Goal: Task Accomplishment & Management: Use online tool/utility

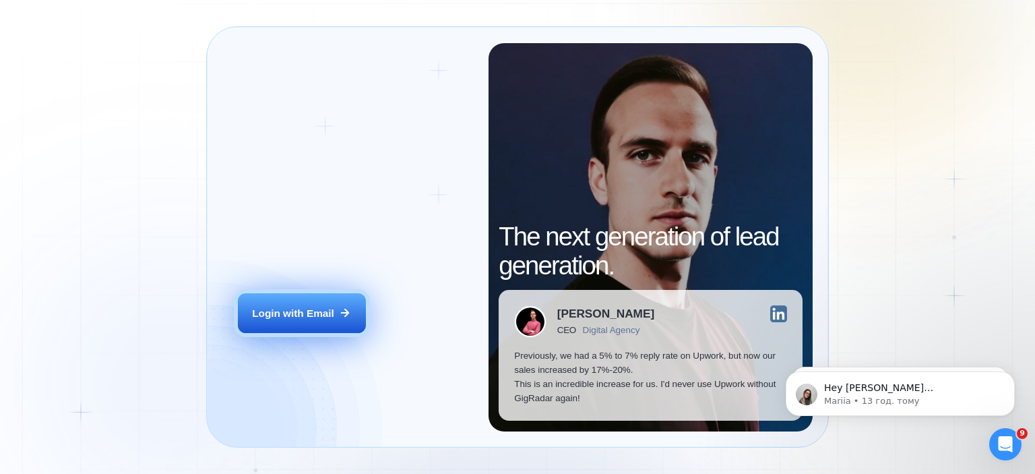
click at [322, 315] on div "Login with Email" at bounding box center [293, 313] width 82 height 14
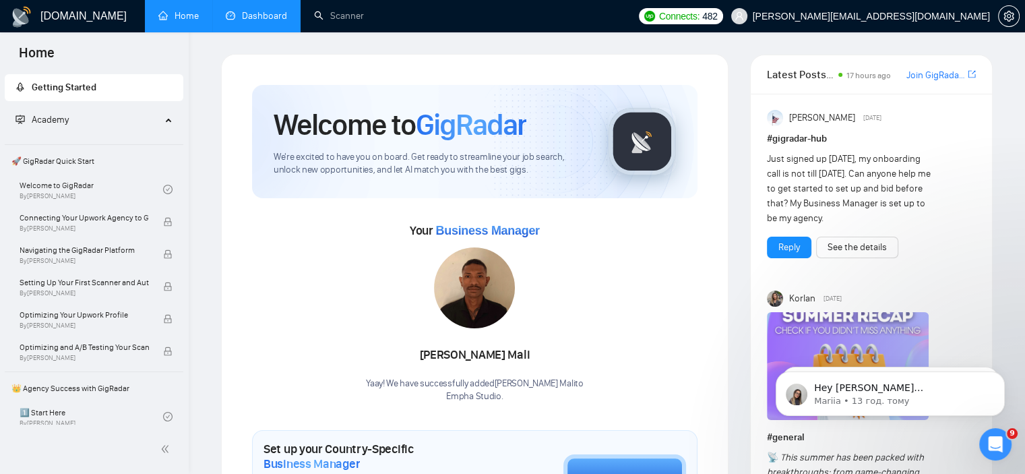
click at [234, 15] on link "Dashboard" at bounding box center [256, 15] width 61 height 11
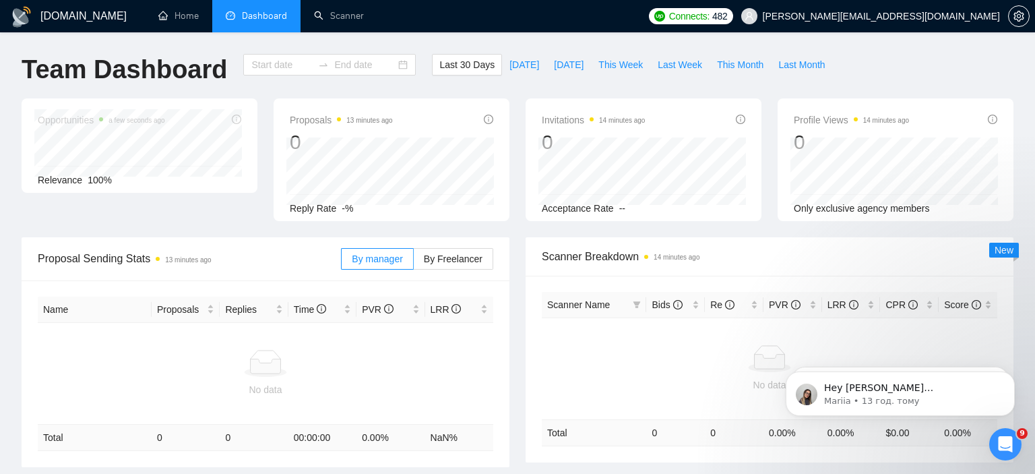
type input "[DATE]"
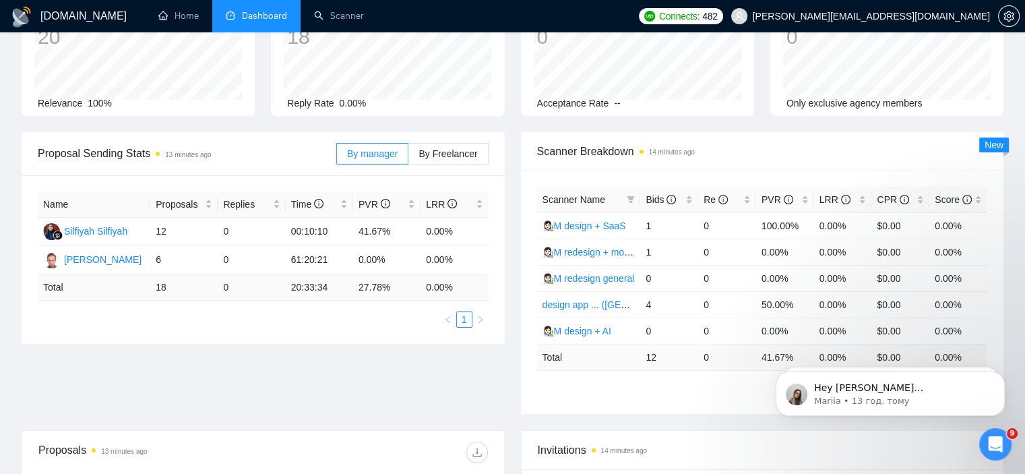
scroll to position [67, 0]
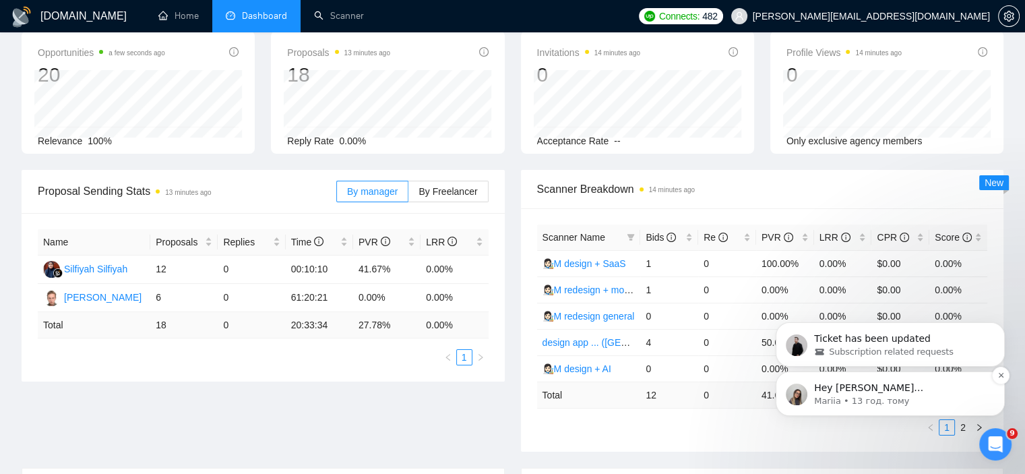
click at [968, 394] on p "Hey [PERSON_NAME][EMAIL_ADDRESS][DOMAIN_NAME], Looks like your Upwork agency Em…" at bounding box center [901, 387] width 174 height 13
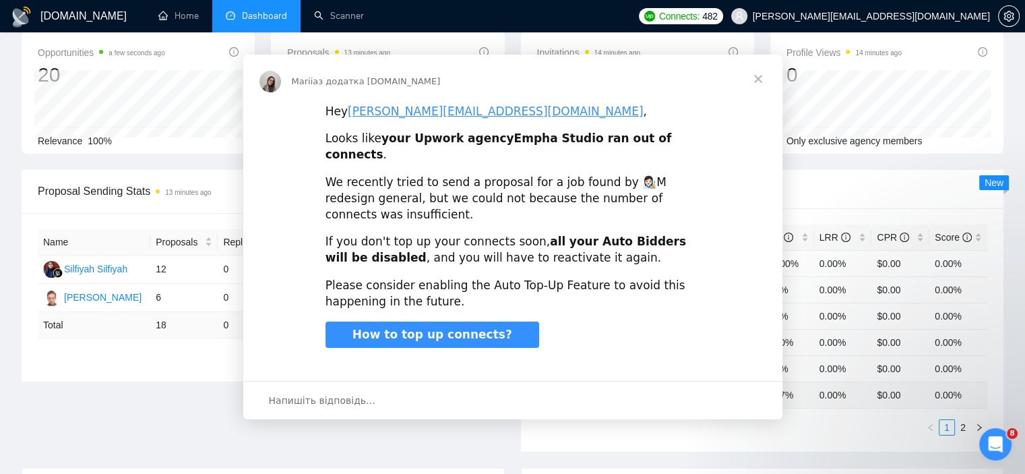
scroll to position [0, 0]
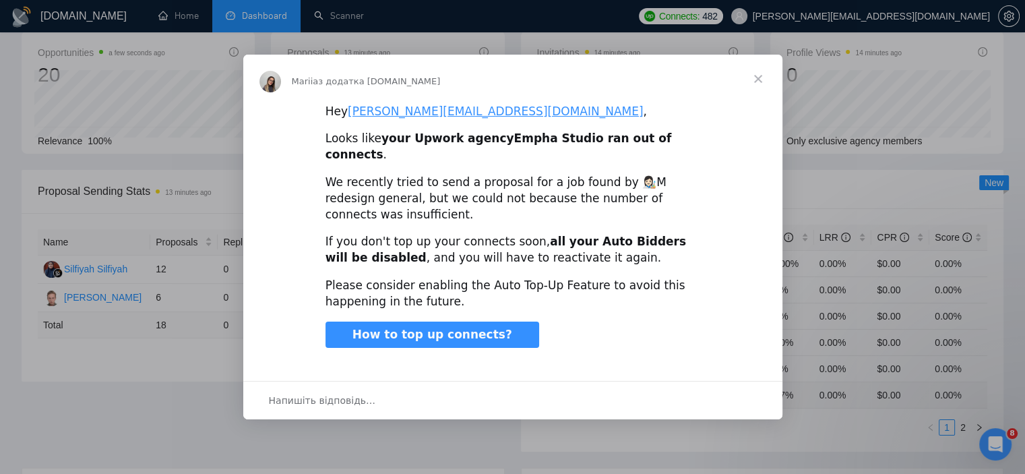
click at [763, 86] on span "Закрити" at bounding box center [758, 79] width 49 height 49
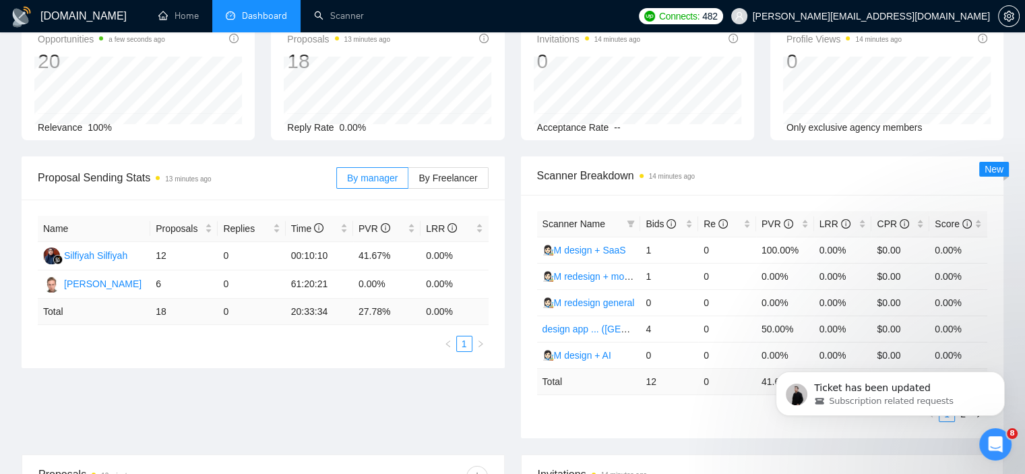
scroll to position [102, 0]
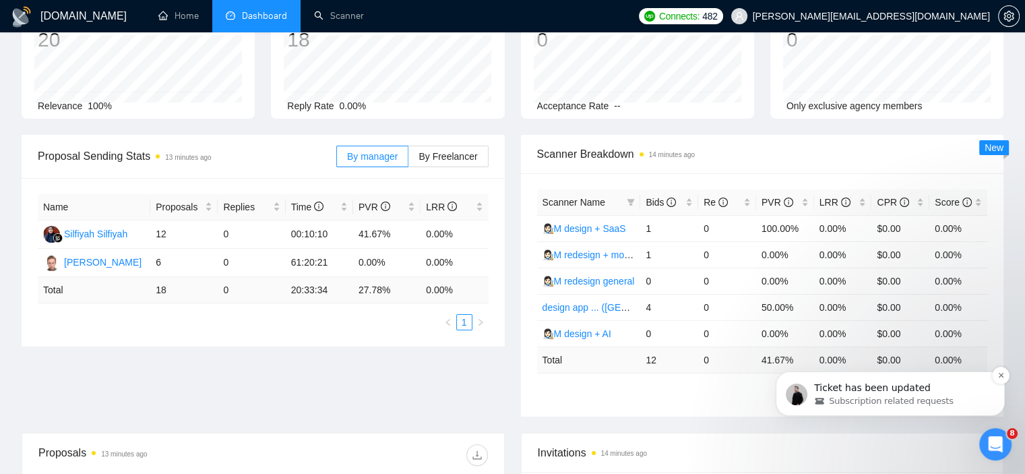
click at [961, 395] on div "Subscription related requests" at bounding box center [901, 401] width 174 height 12
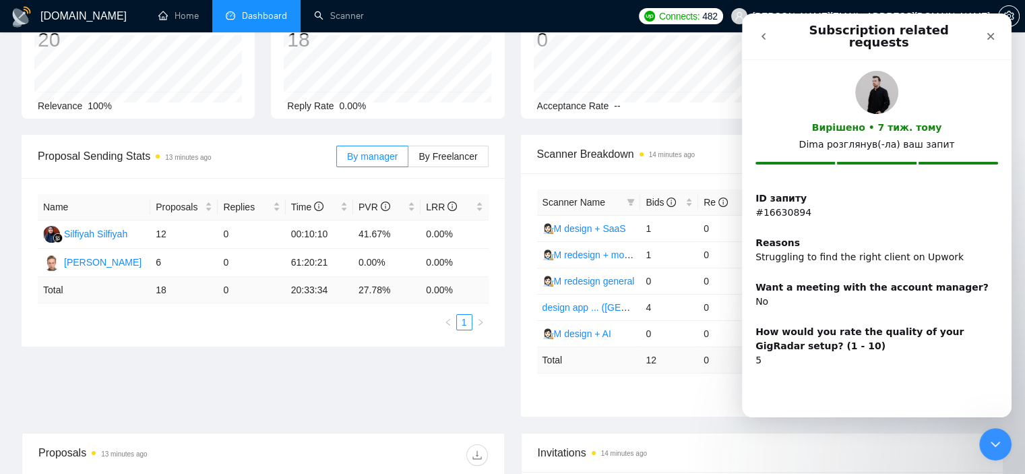
scroll to position [0, 0]
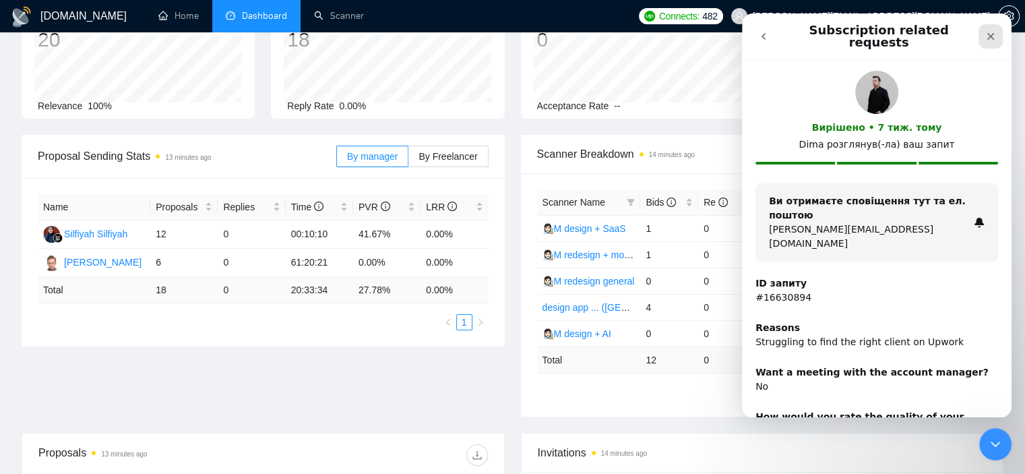
click at [987, 32] on icon "Закрити" at bounding box center [990, 36] width 11 height 11
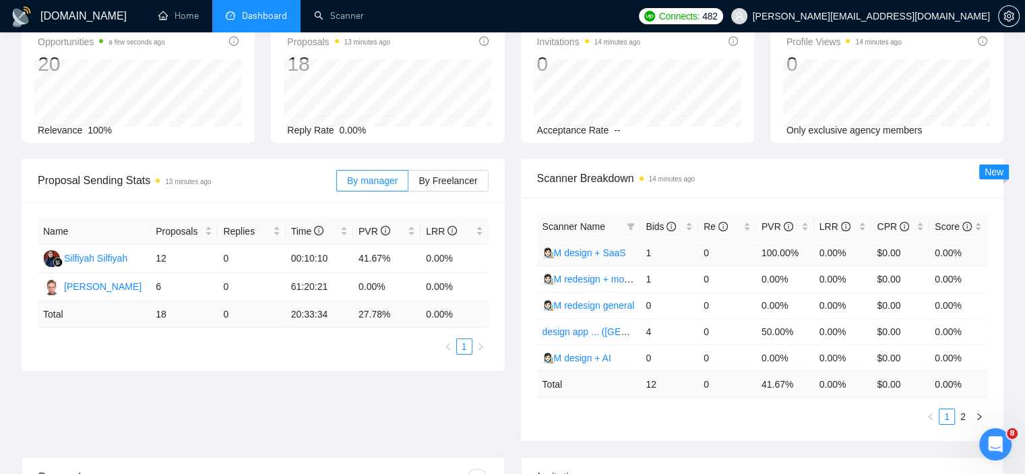
scroll to position [135, 0]
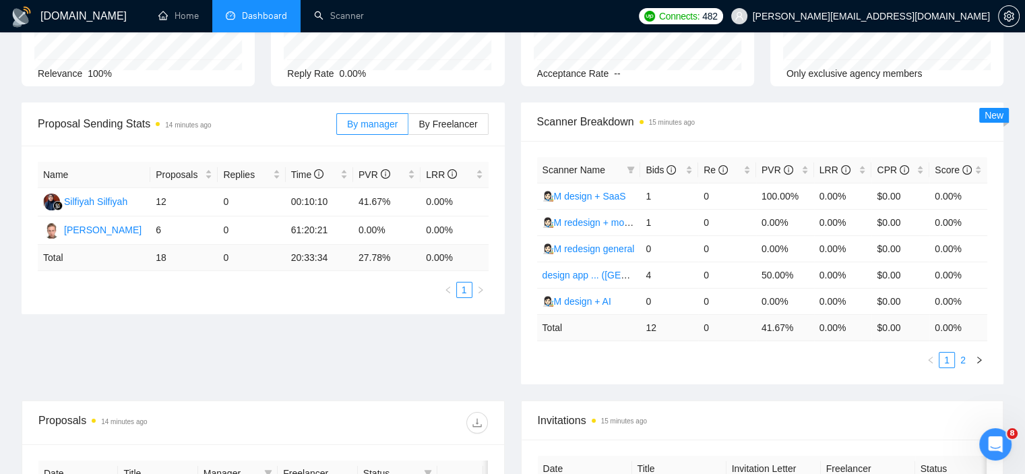
click at [959, 356] on link "2" at bounding box center [962, 359] width 15 height 15
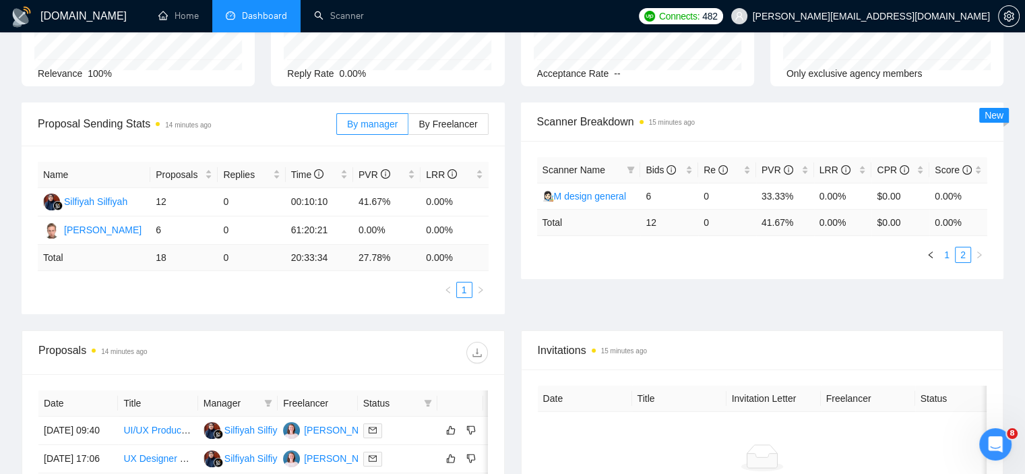
click at [950, 252] on link "1" at bounding box center [946, 254] width 15 height 15
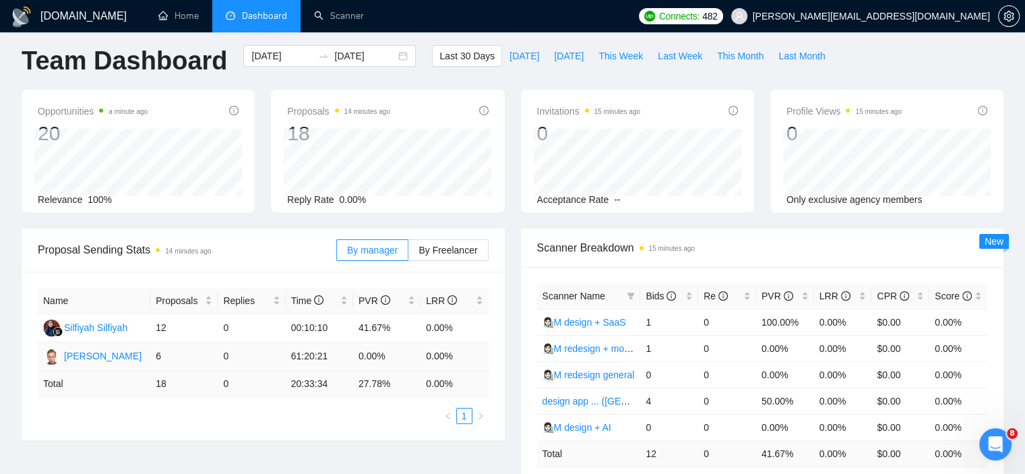
scroll to position [0, 0]
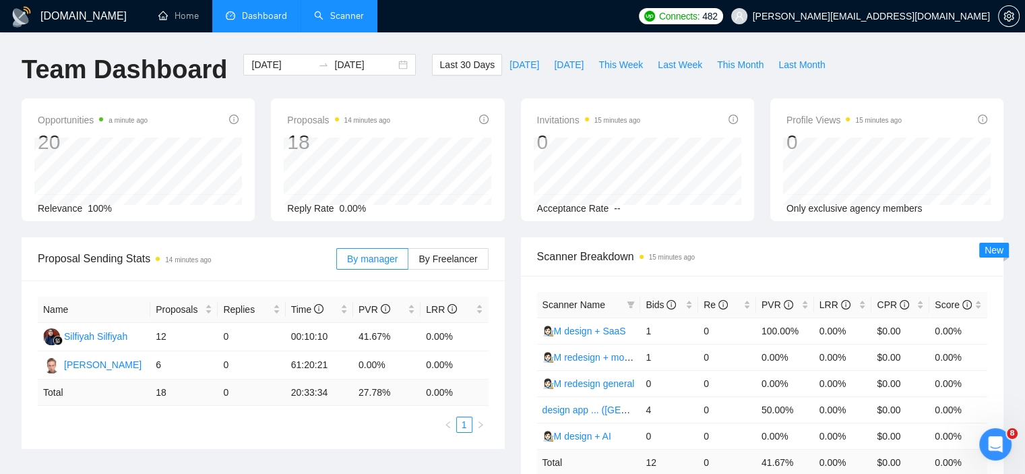
click at [345, 22] on link "Scanner" at bounding box center [339, 15] width 50 height 11
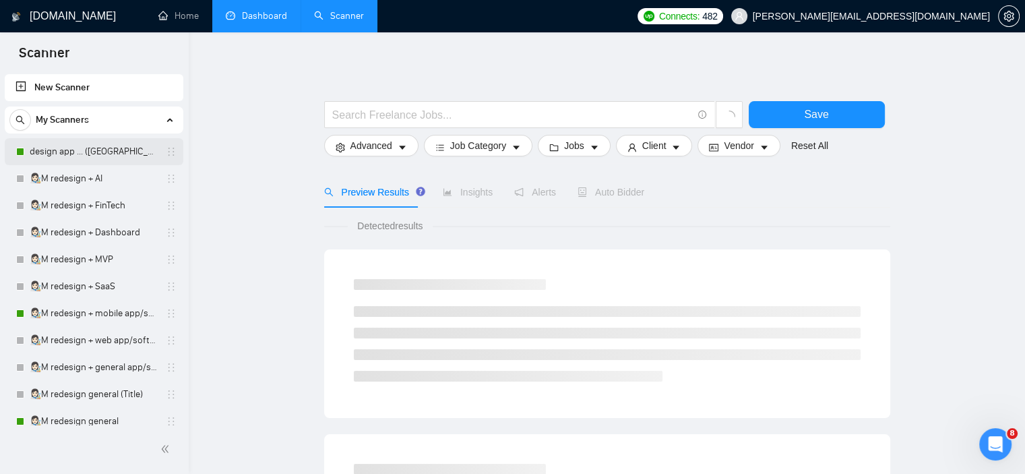
click at [96, 150] on link "design app ... ([GEOGRAPHIC_DATA])" at bounding box center [94, 151] width 128 height 27
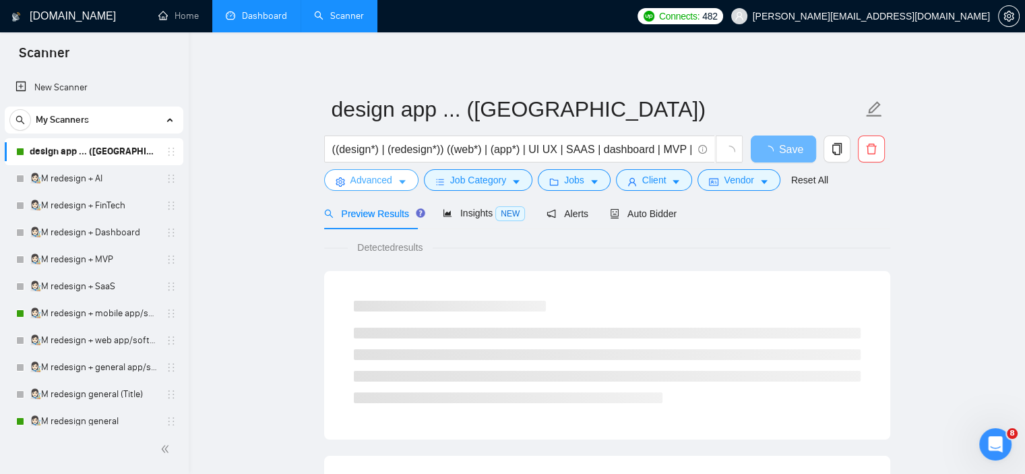
click at [401, 180] on icon "caret-down" at bounding box center [401, 181] width 9 height 9
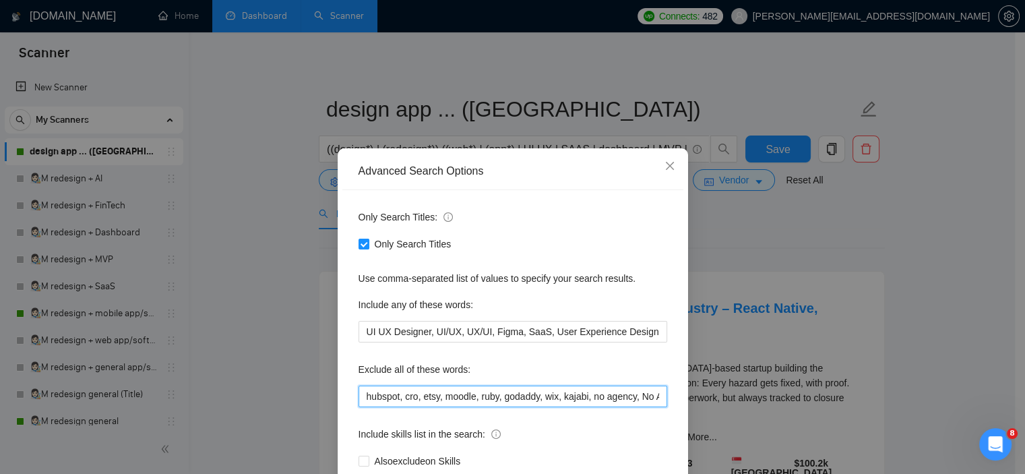
click at [358, 399] on input "hubspot, cro, etsy, moodle, ruby, godaddy, wix, kajabi, no agency, No Agencies,…" at bounding box center [512, 396] width 309 height 22
type input "aso, game, icon, hubspot, cro, etsy, moodle, ruby, godaddy, wix, kajabi, no age…"
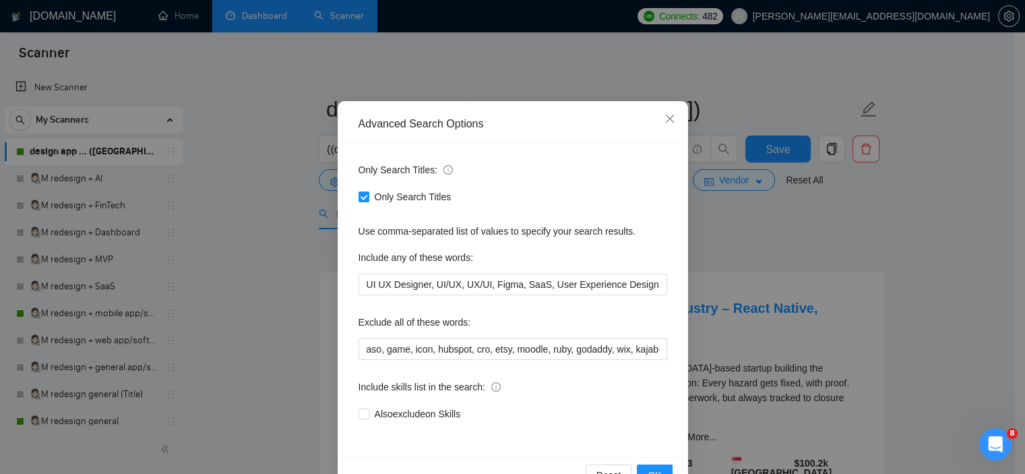
scroll to position [86, 0]
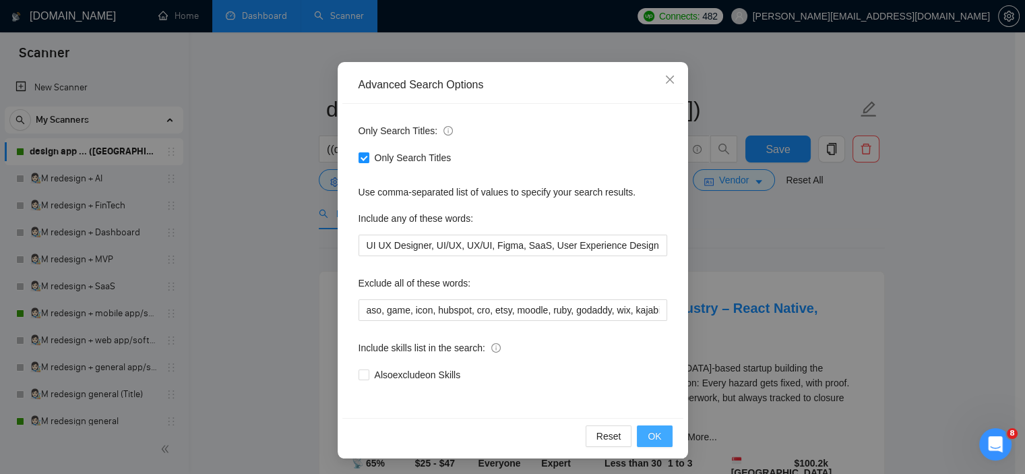
click at [653, 439] on span "OK" at bounding box center [653, 435] width 13 height 15
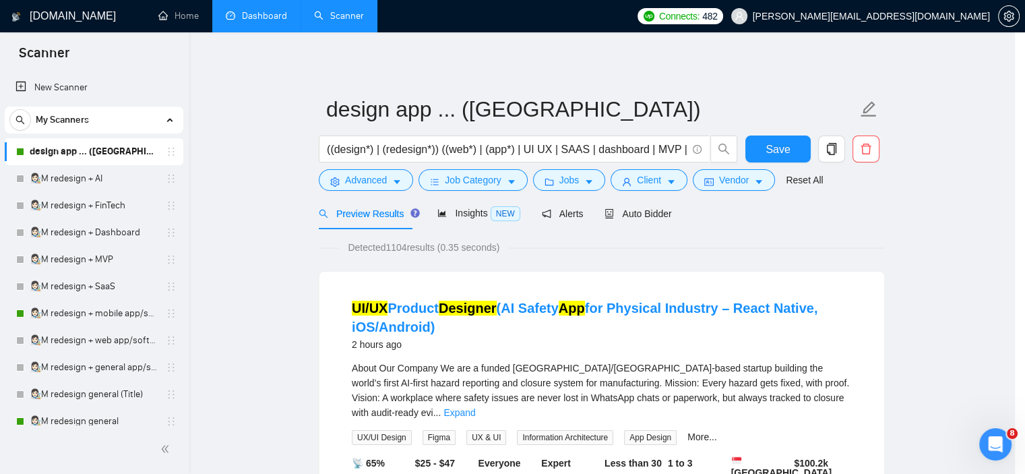
scroll to position [19, 0]
